Goal: Register for event/course

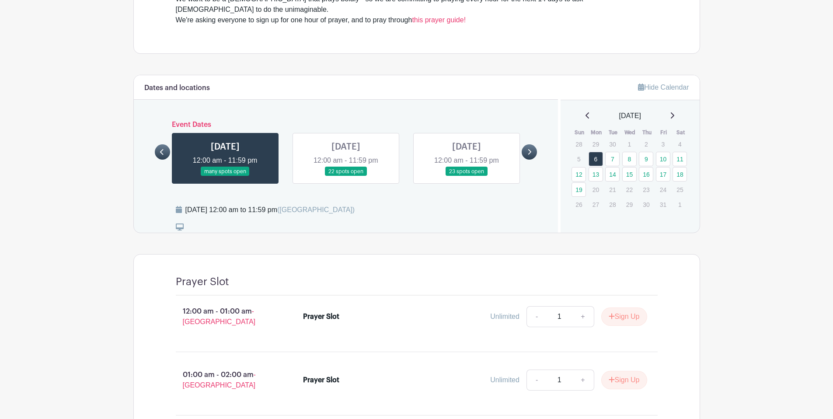
scroll to position [403, 0]
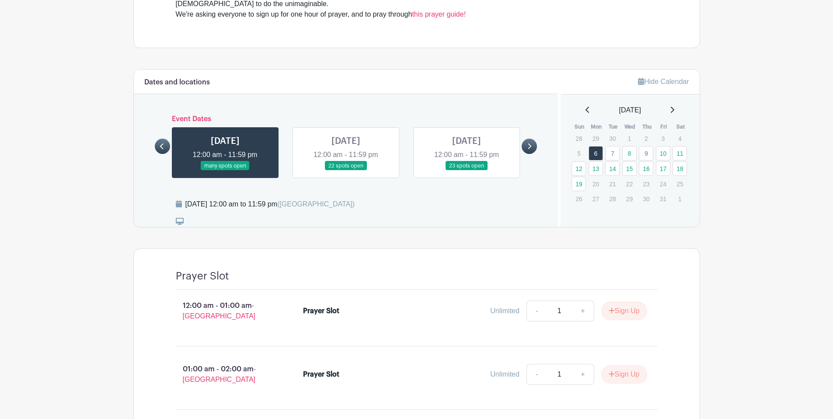
click at [346, 171] on link at bounding box center [346, 171] width 0 height 0
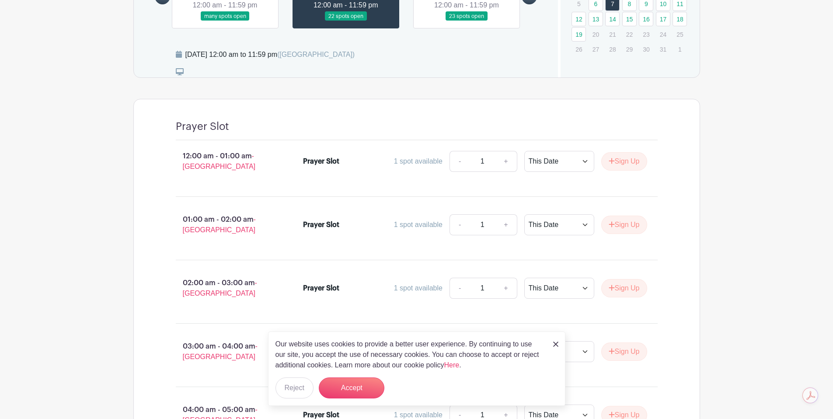
scroll to position [558, 0]
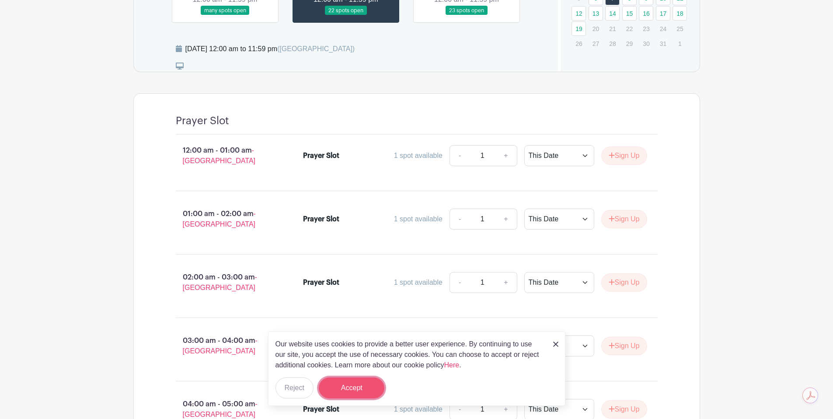
click at [359, 382] on button "Accept" at bounding box center [352, 387] width 66 height 21
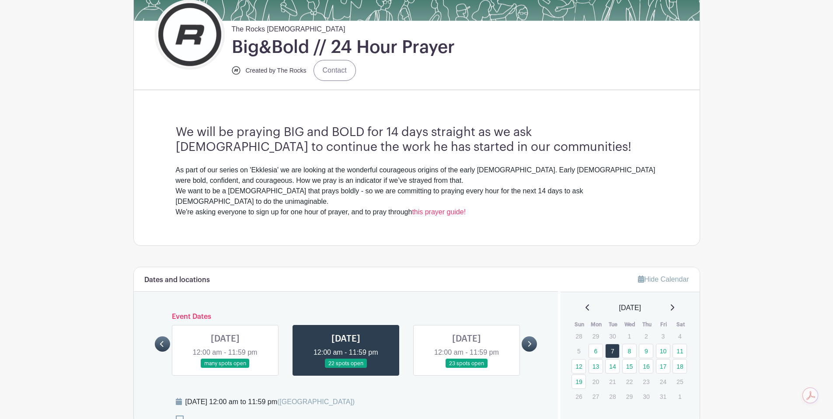
scroll to position [305, 0]
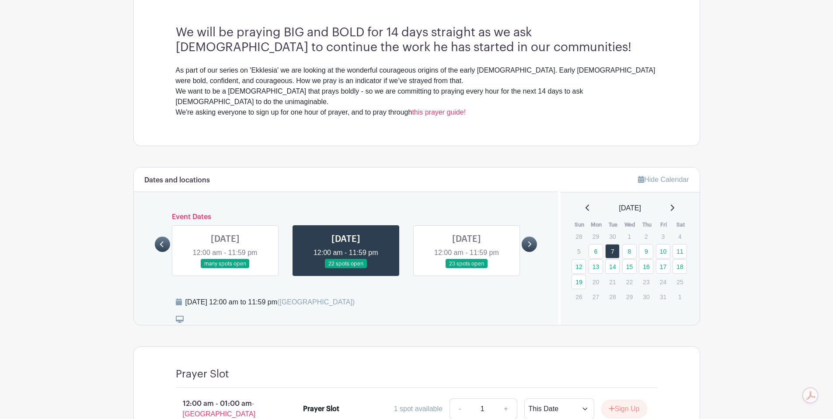
click at [524, 237] on link at bounding box center [529, 244] width 15 height 15
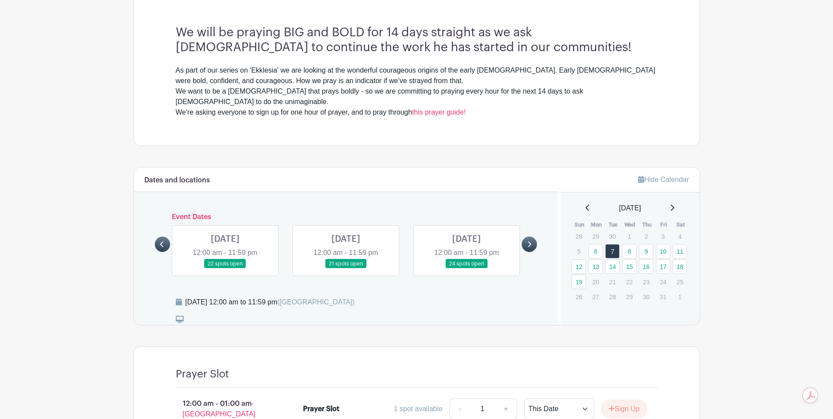
click at [346, 269] on link at bounding box center [346, 269] width 0 height 0
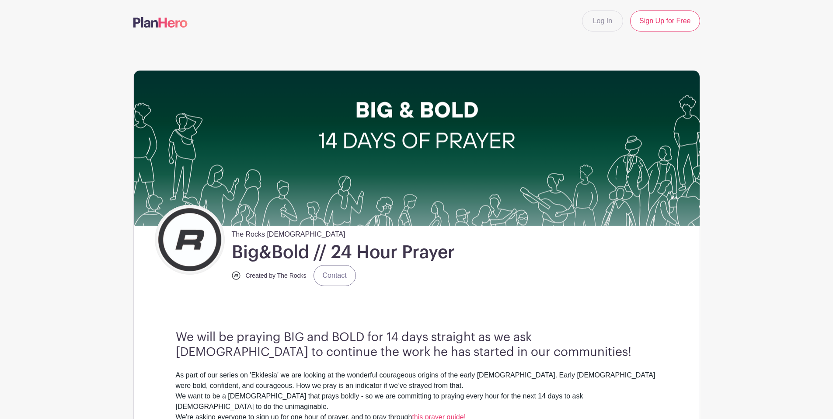
scroll to position [242, 0]
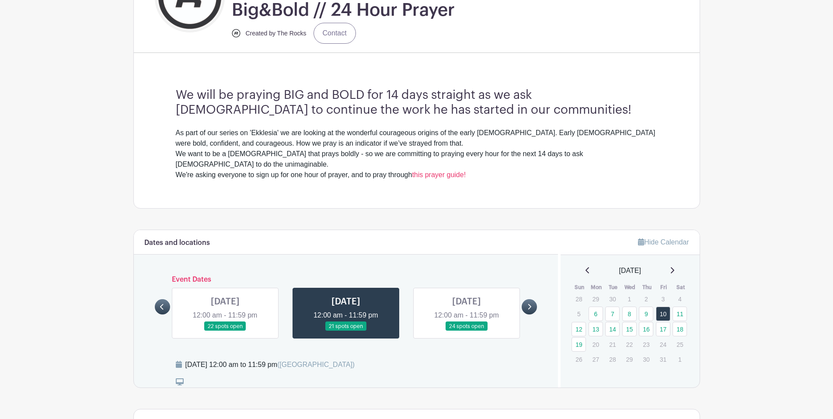
click at [533, 299] on link at bounding box center [529, 306] width 15 height 15
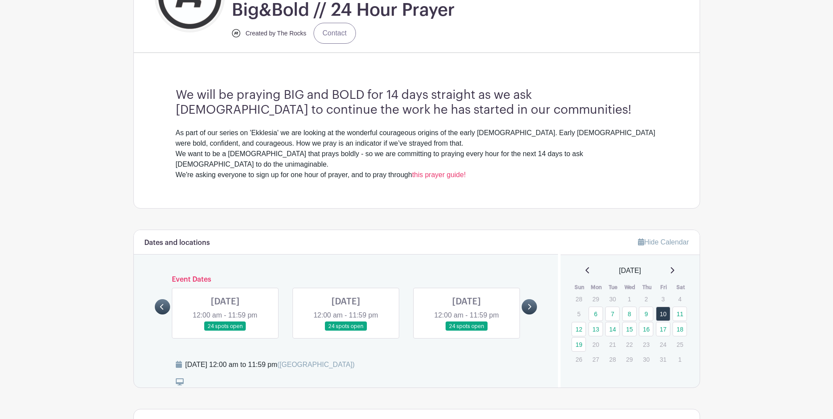
click at [533, 299] on link at bounding box center [529, 306] width 15 height 15
click at [168, 299] on link at bounding box center [162, 306] width 15 height 15
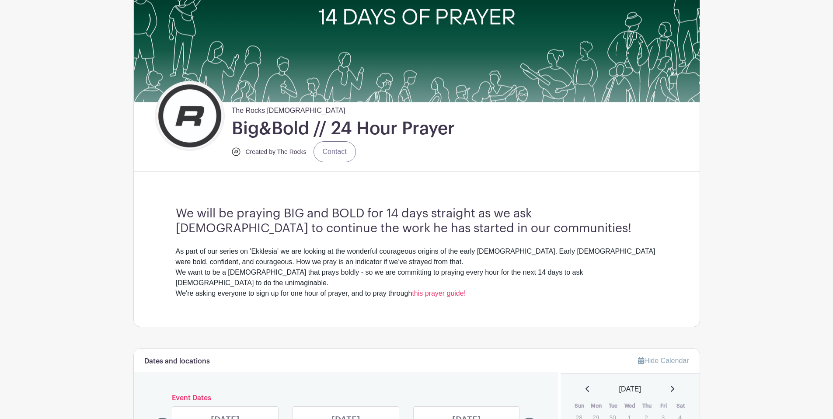
scroll to position [125, 0]
